Goal: Task Accomplishment & Management: Manage account settings

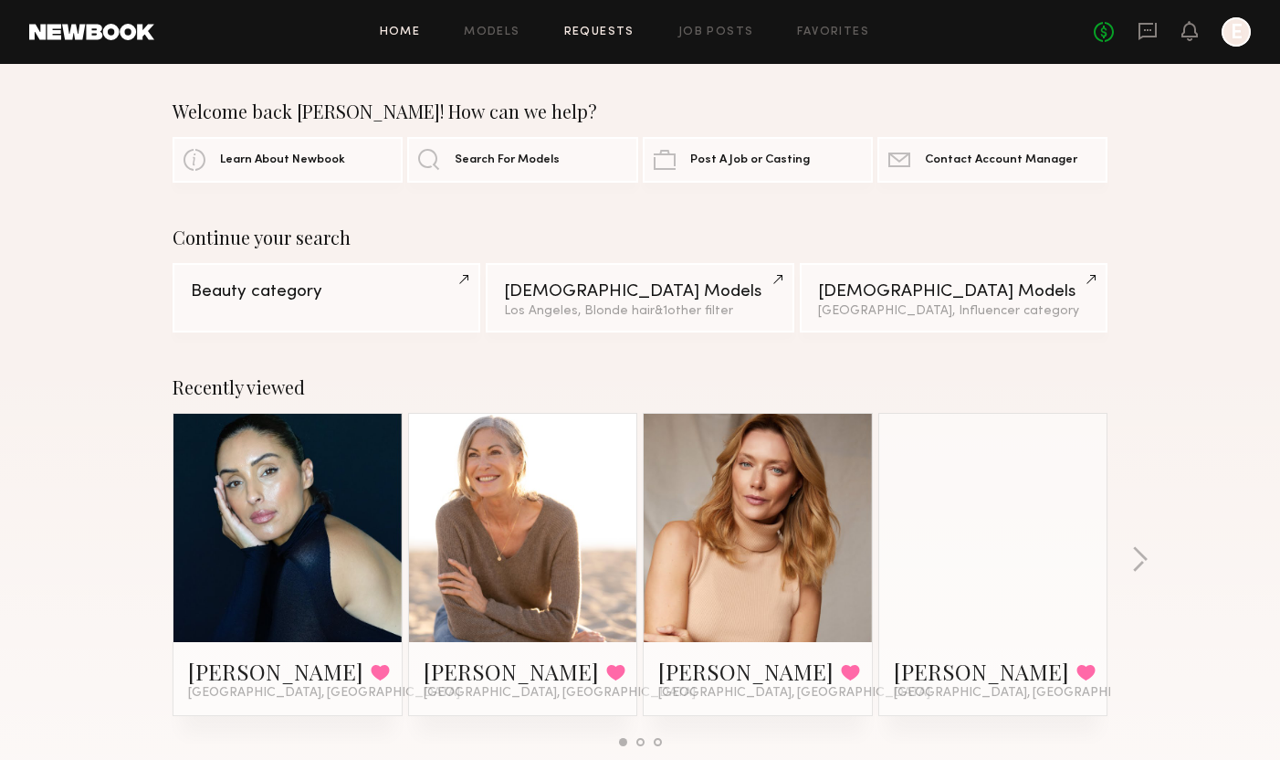
click at [613, 27] on link "Requests" at bounding box center [599, 32] width 70 height 12
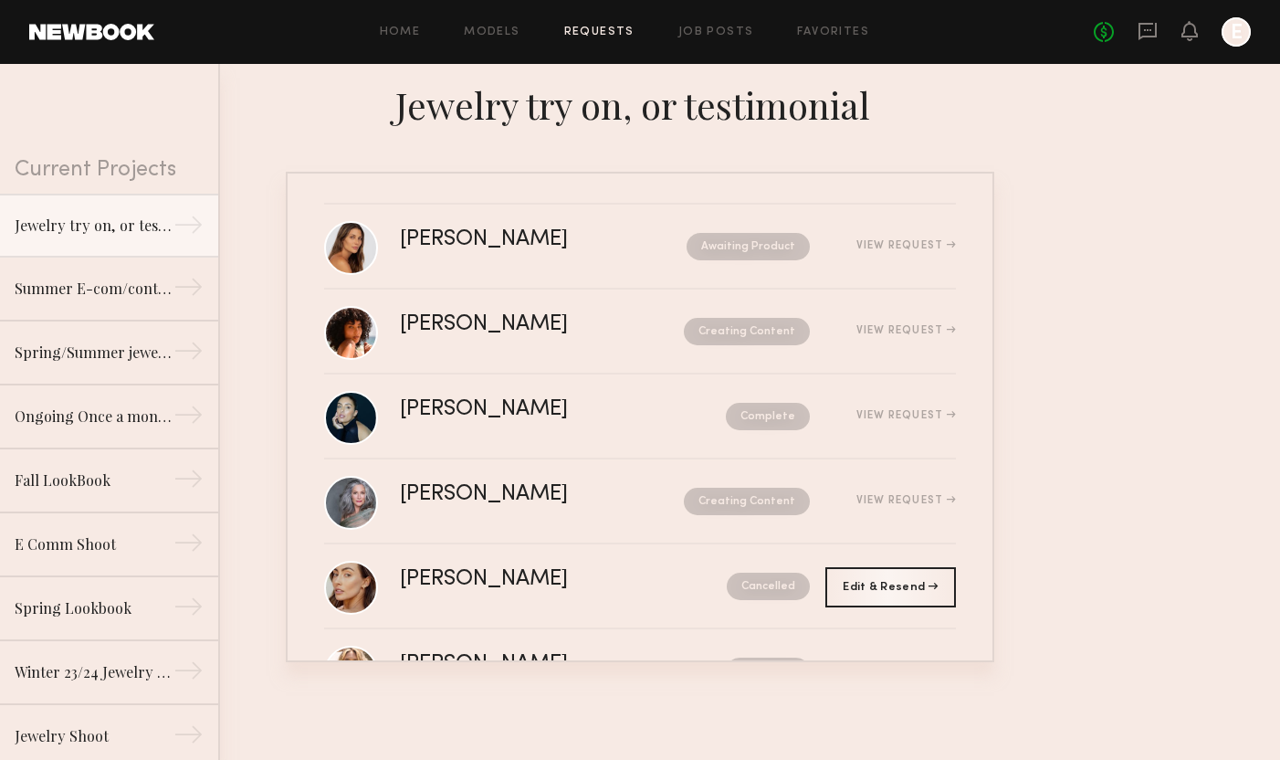
click at [1231, 27] on div at bounding box center [1236, 31] width 29 height 29
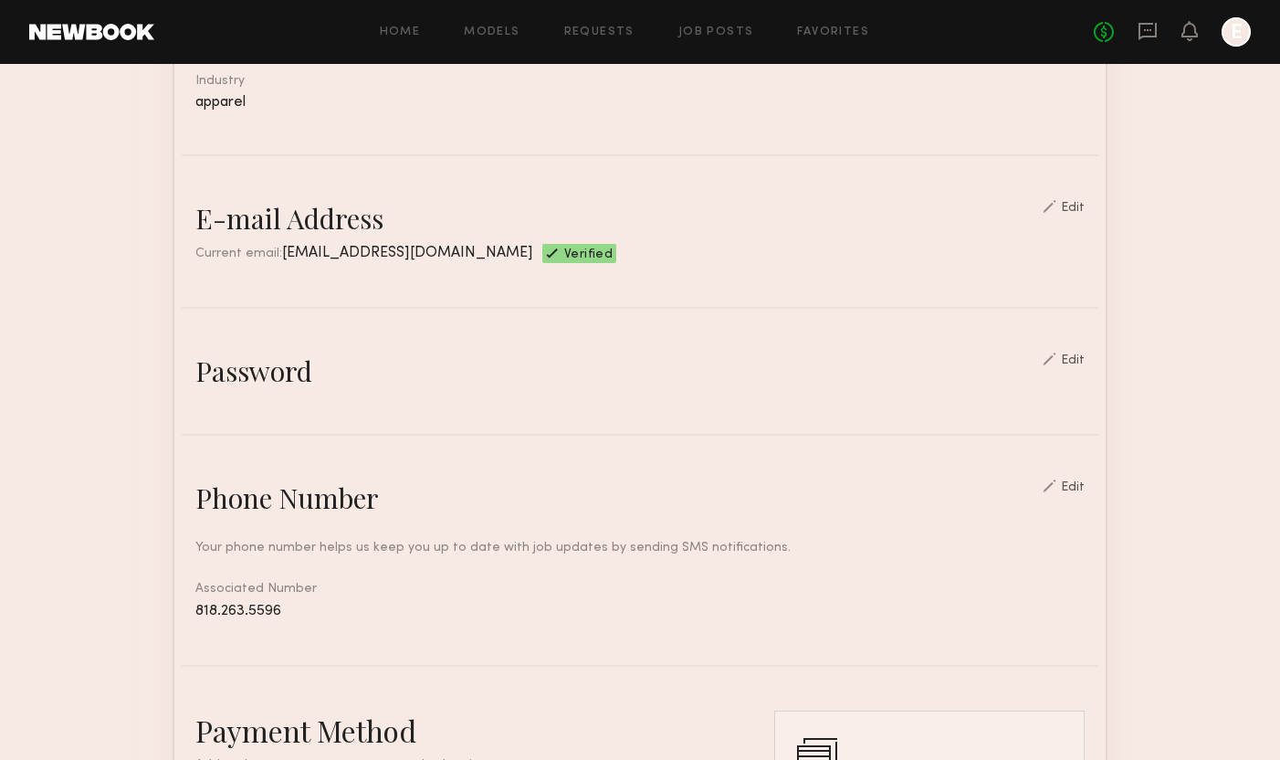
scroll to position [478, 0]
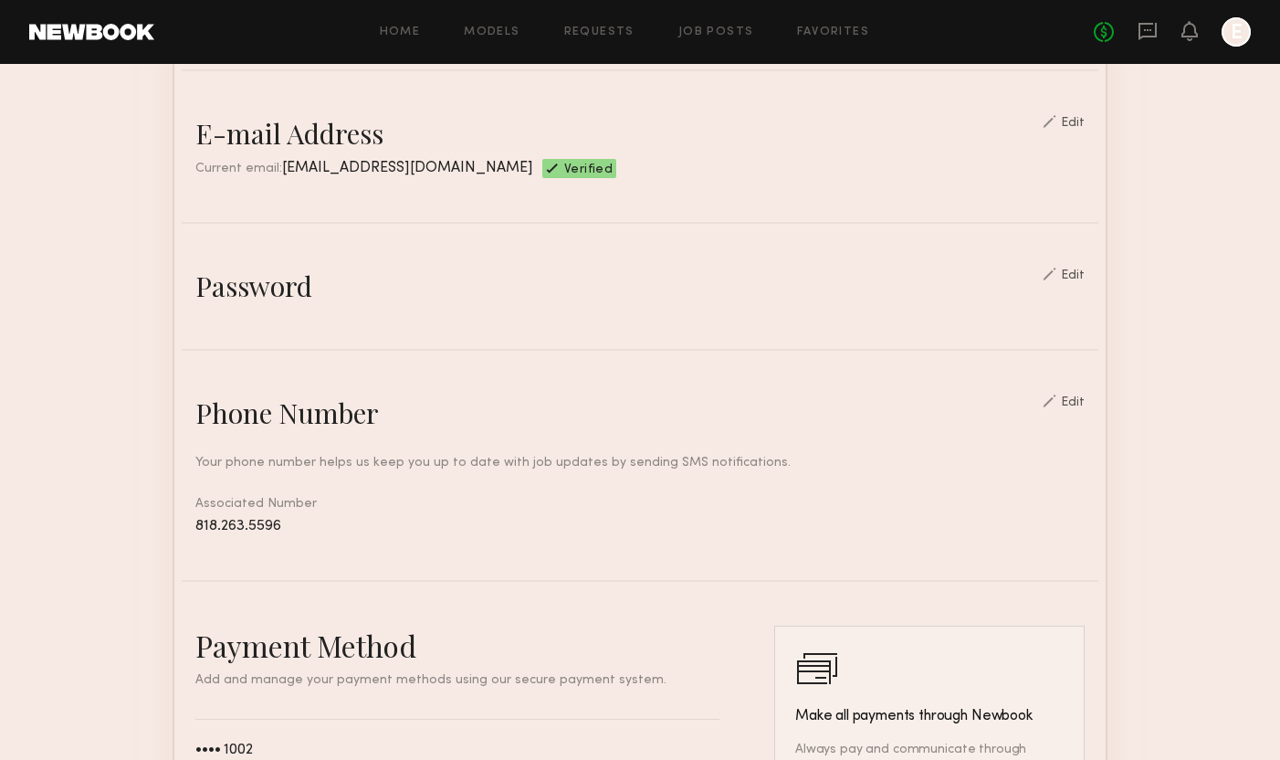
click at [1056, 272] on div at bounding box center [1050, 274] width 14 height 13
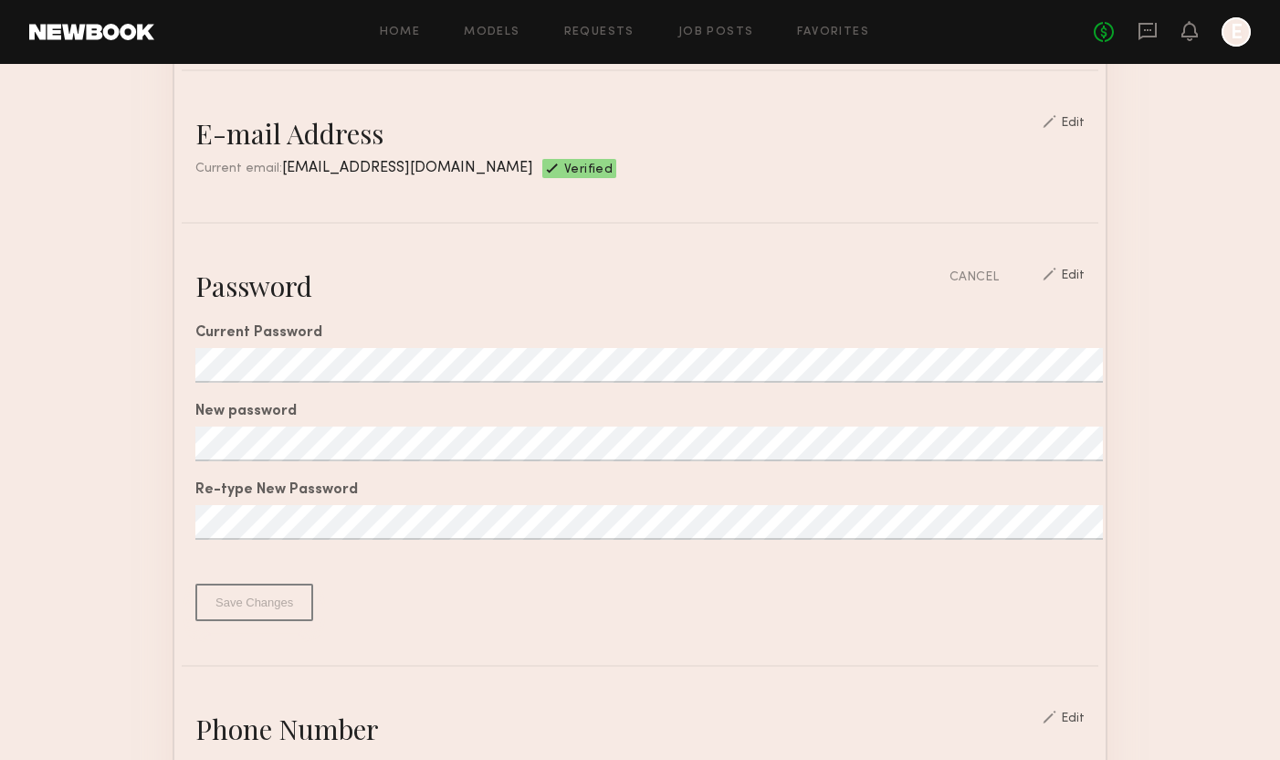
click at [1185, 279] on section "Account Settings ACCOUNT INFO PROFILE PAYMENT HISTORY General information Edit …" at bounding box center [640, 566] width 1280 height 1962
click at [1243, 32] on div at bounding box center [1236, 31] width 29 height 29
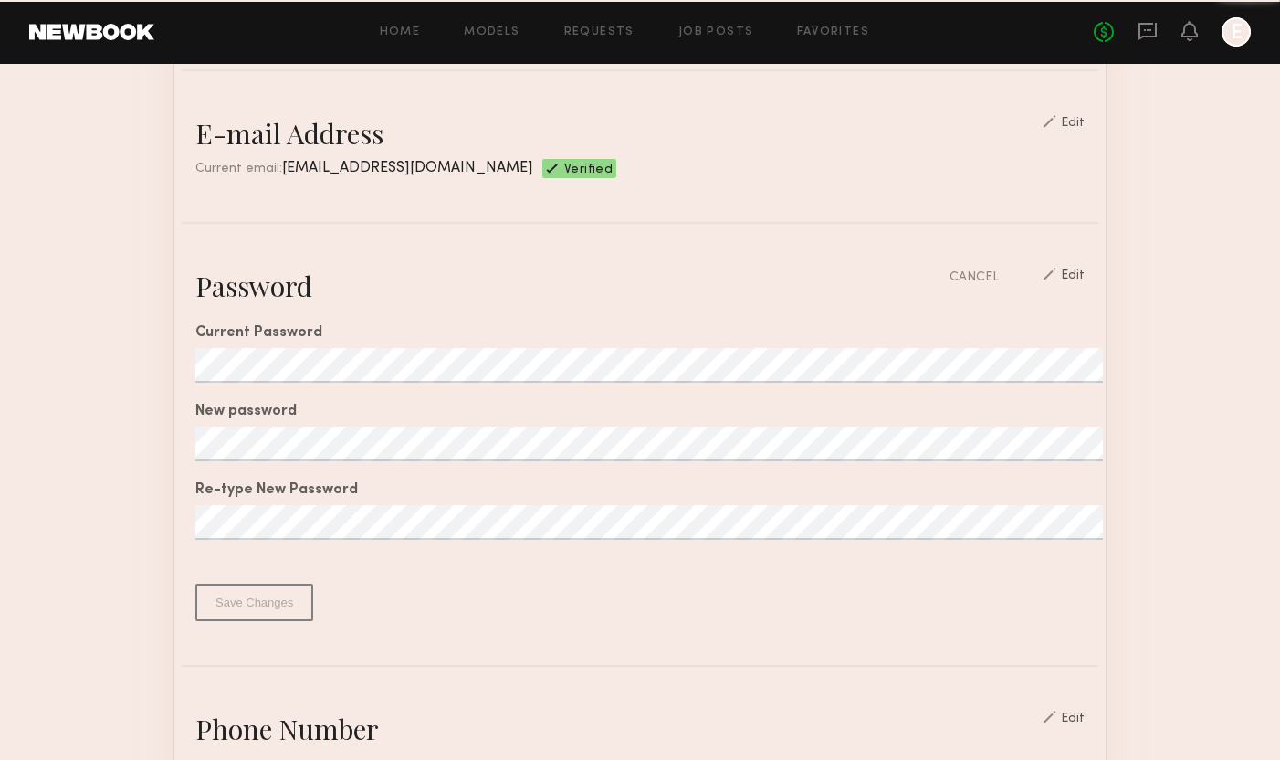
click at [1233, 33] on div at bounding box center [1236, 31] width 29 height 29
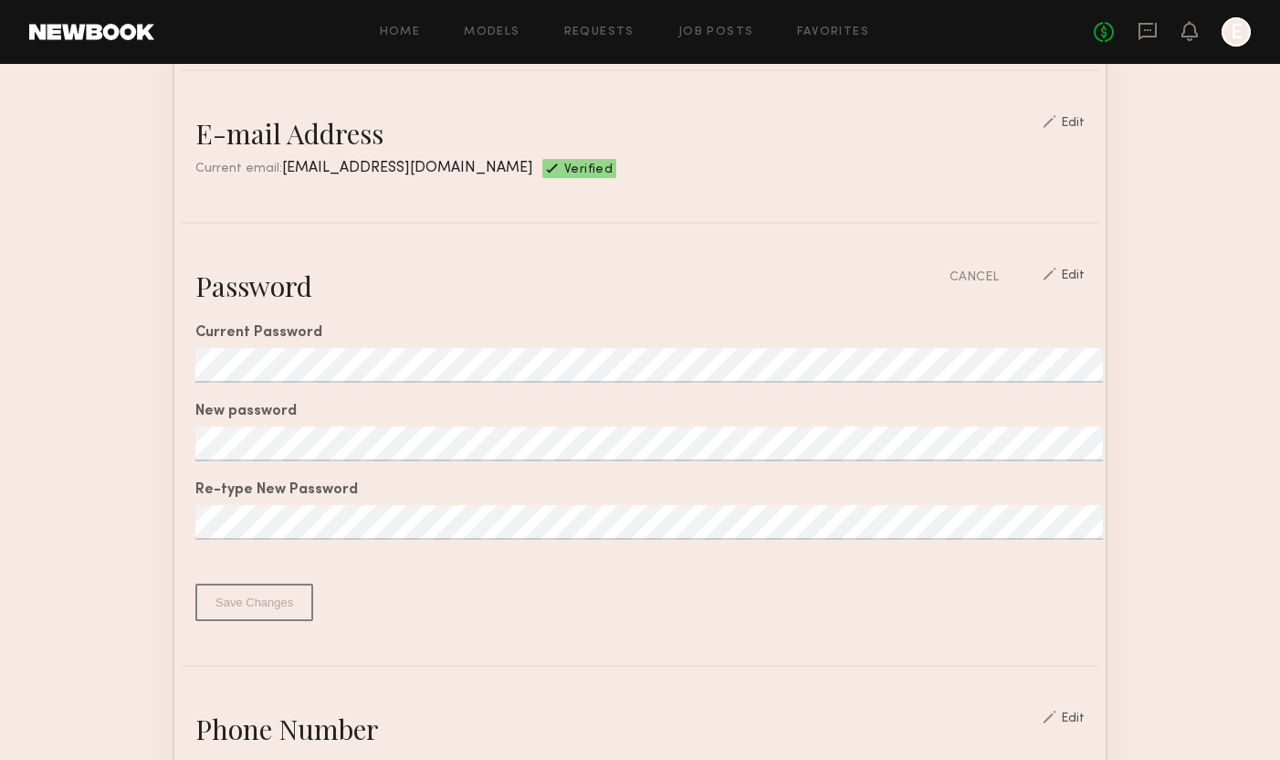
click at [1232, 24] on div at bounding box center [1236, 31] width 29 height 29
click at [1230, 27] on div at bounding box center [1236, 31] width 29 height 29
